Goal: Use online tool/utility: Utilize a website feature to perform a specific function

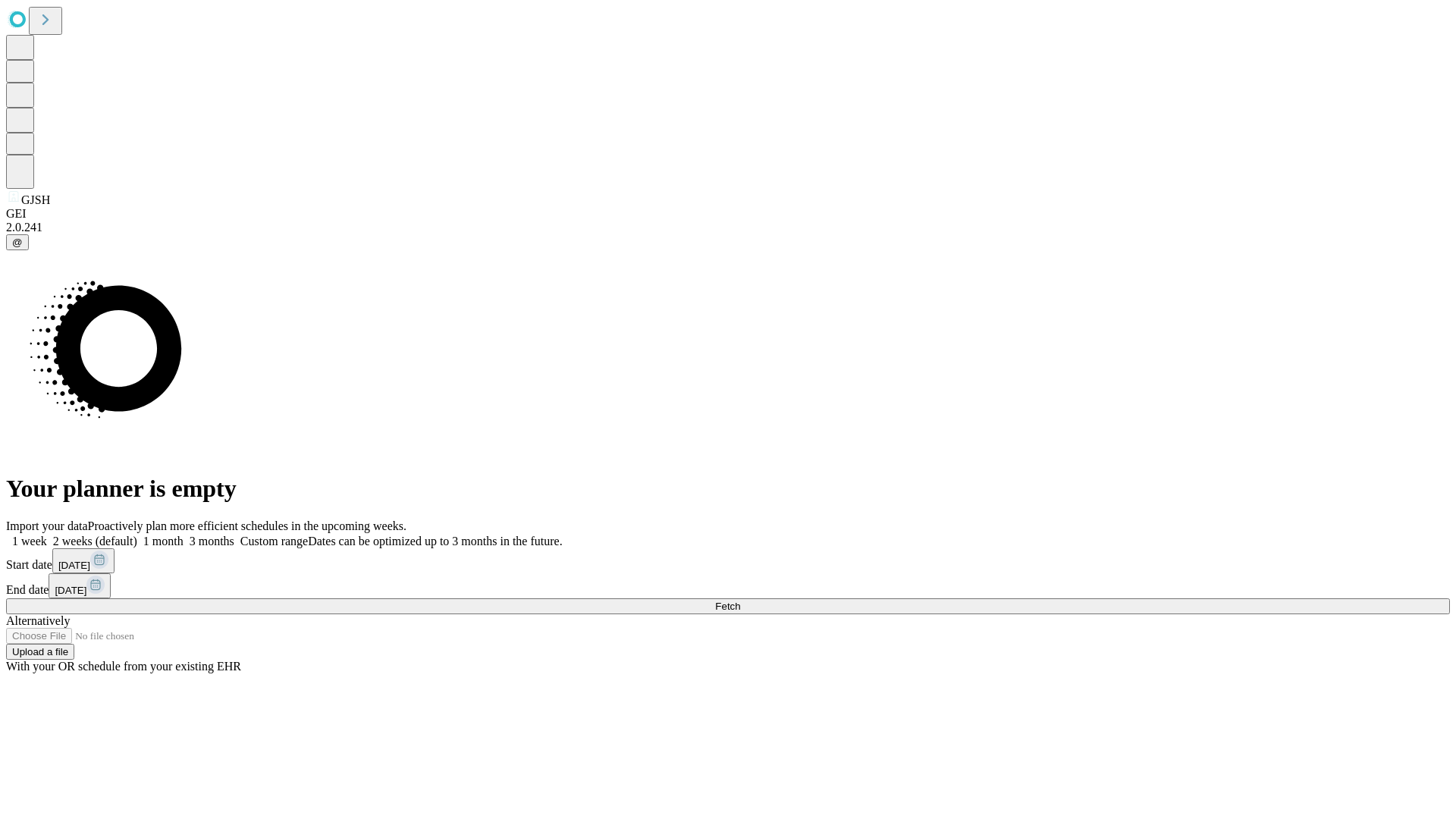
click at [740, 601] on span "Fetch" at bounding box center [728, 606] width 25 height 11
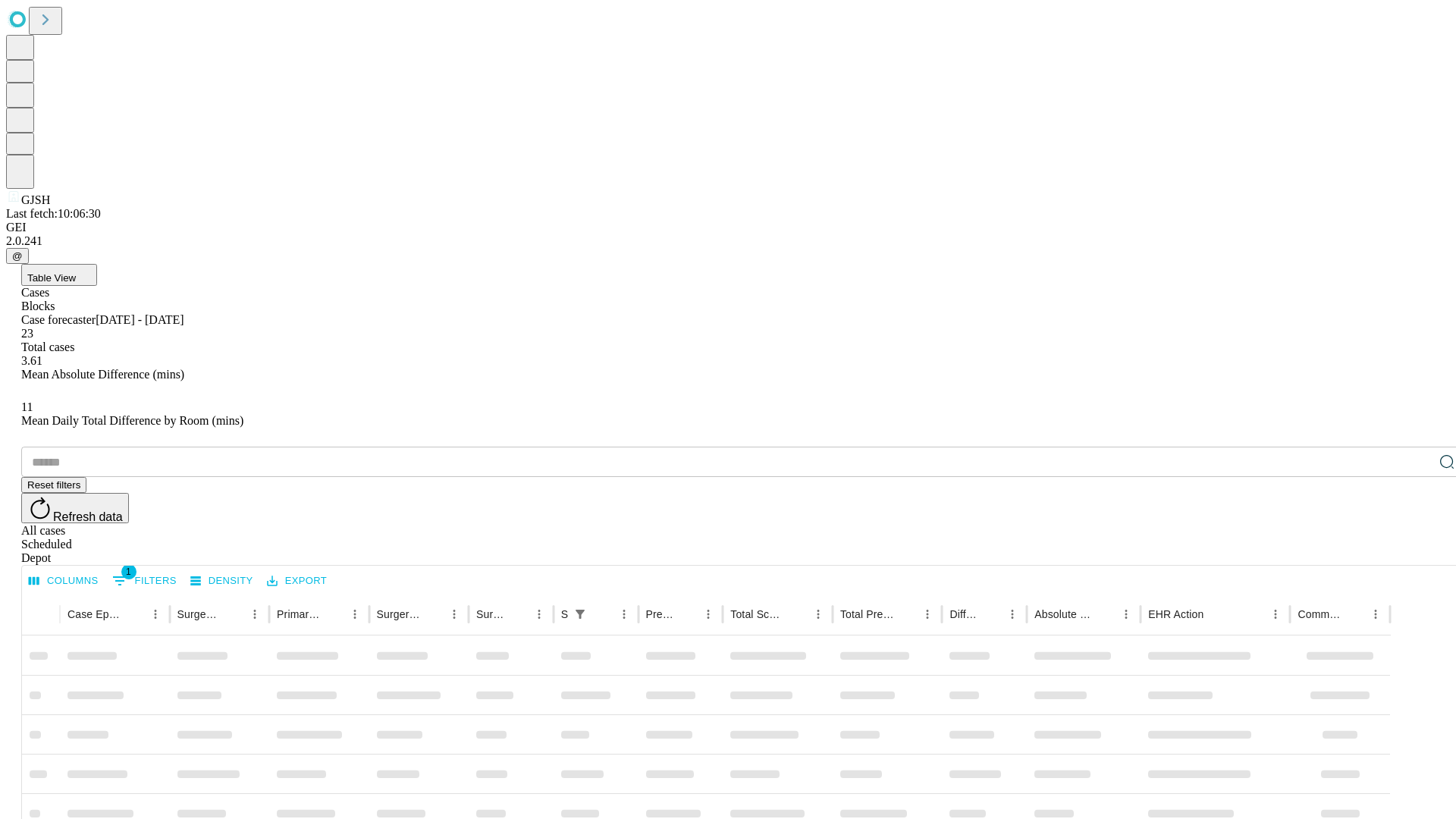
click at [76, 272] on span "Table View" at bounding box center [51, 277] width 48 height 11
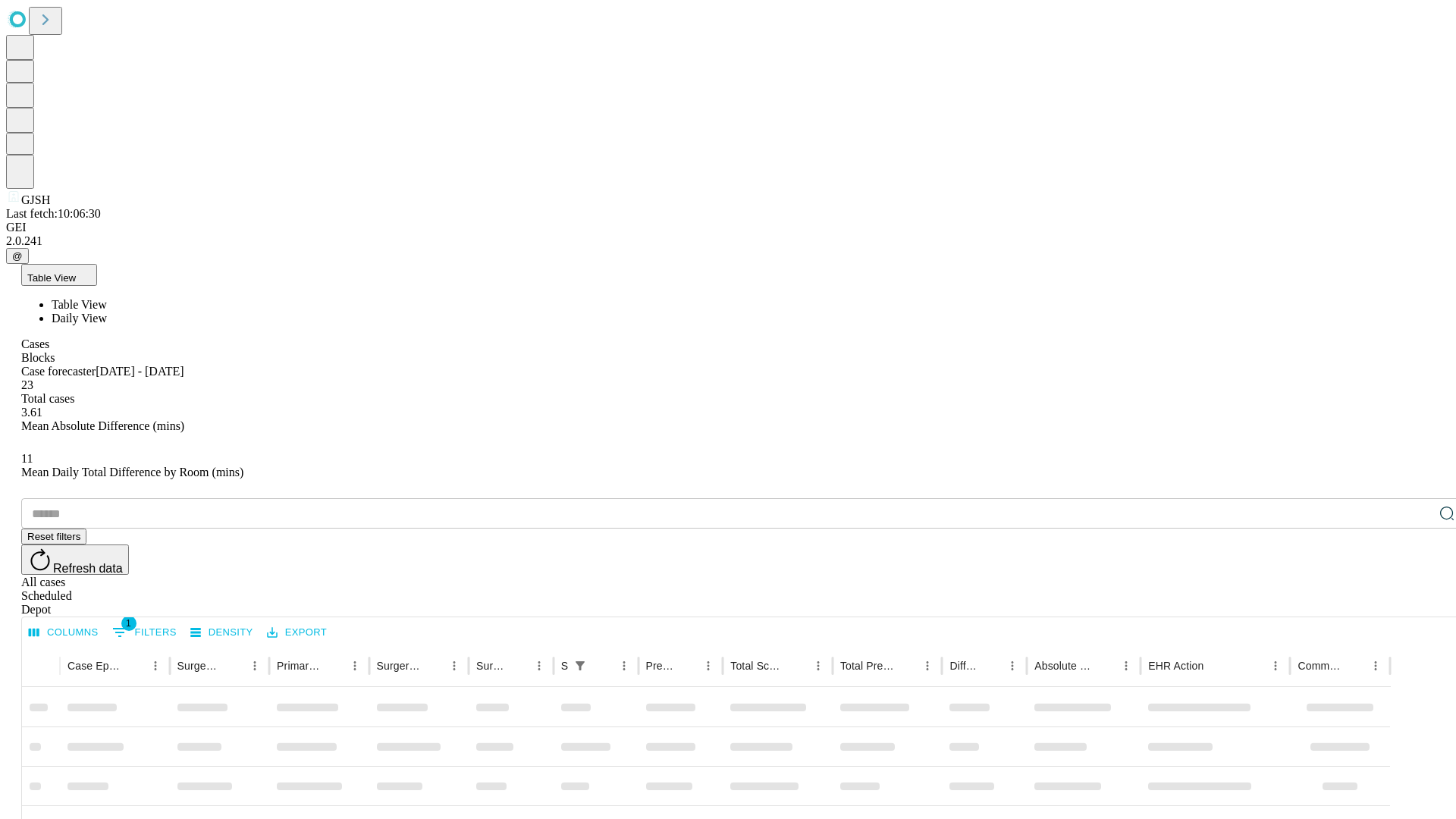
click at [107, 312] on span "Daily View" at bounding box center [79, 318] width 55 height 13
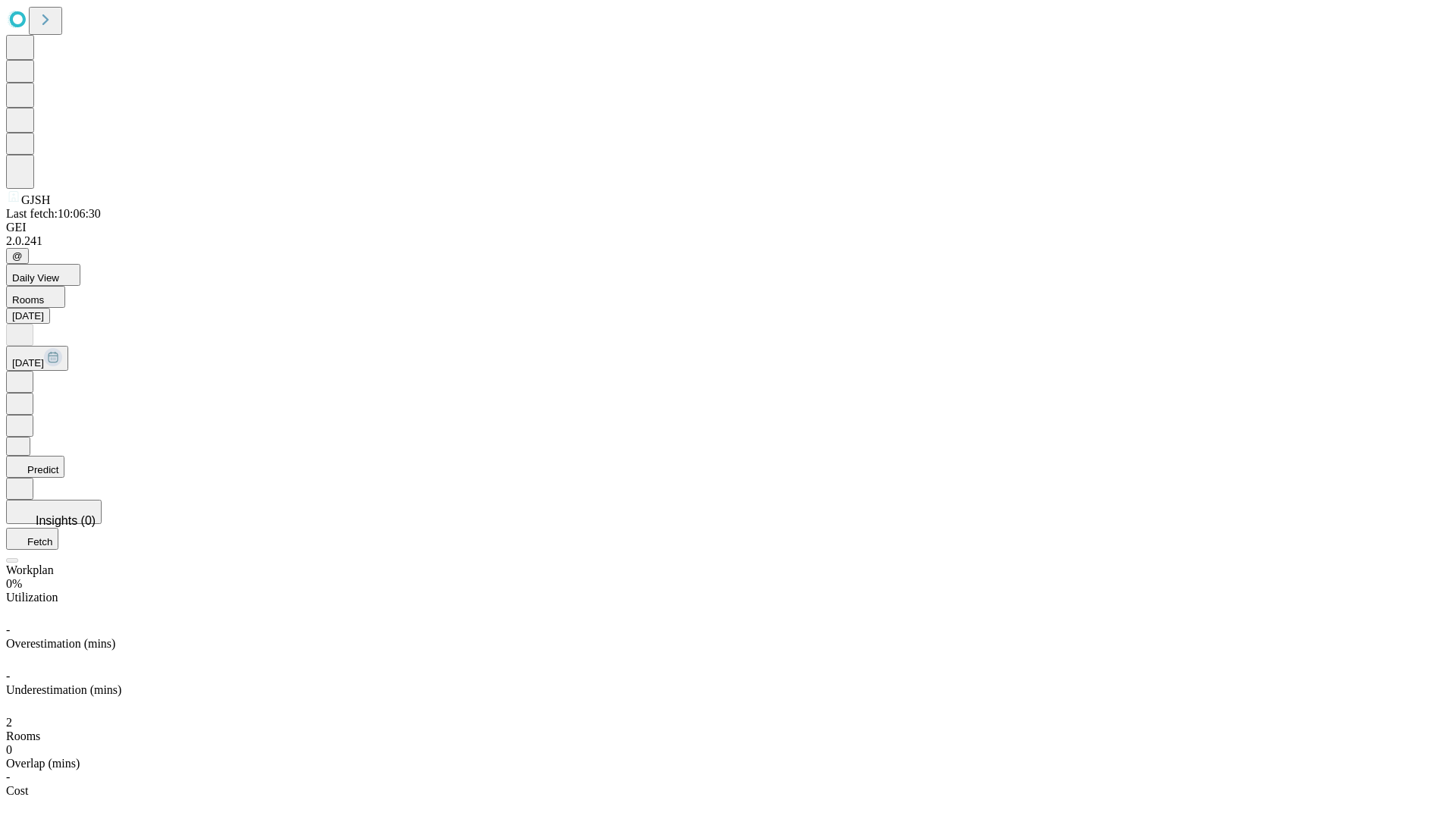
click at [64, 456] on button "Predict" at bounding box center [35, 467] width 58 height 22
